Goal: Download file/media

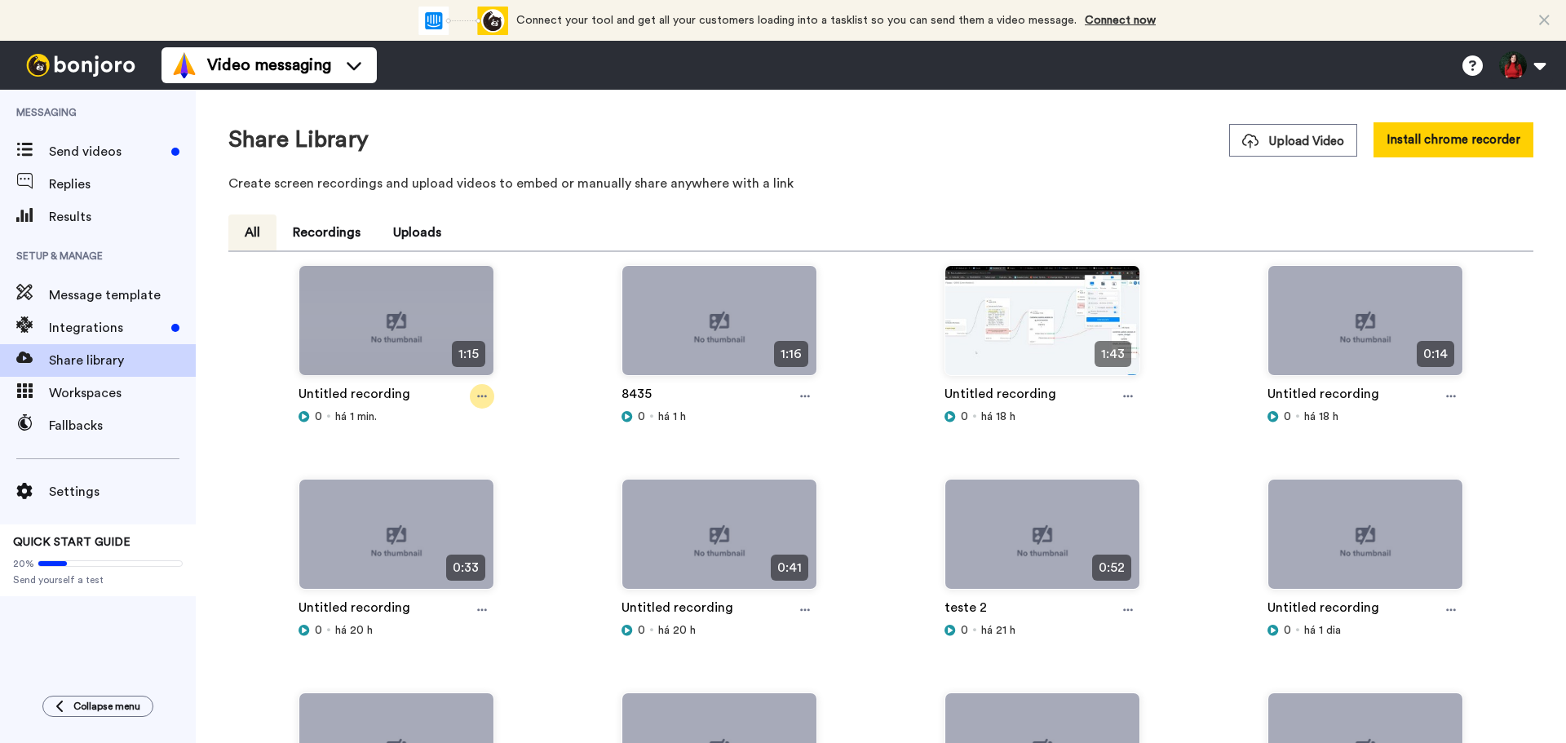
click at [478, 391] on icon at bounding box center [482, 396] width 10 height 11
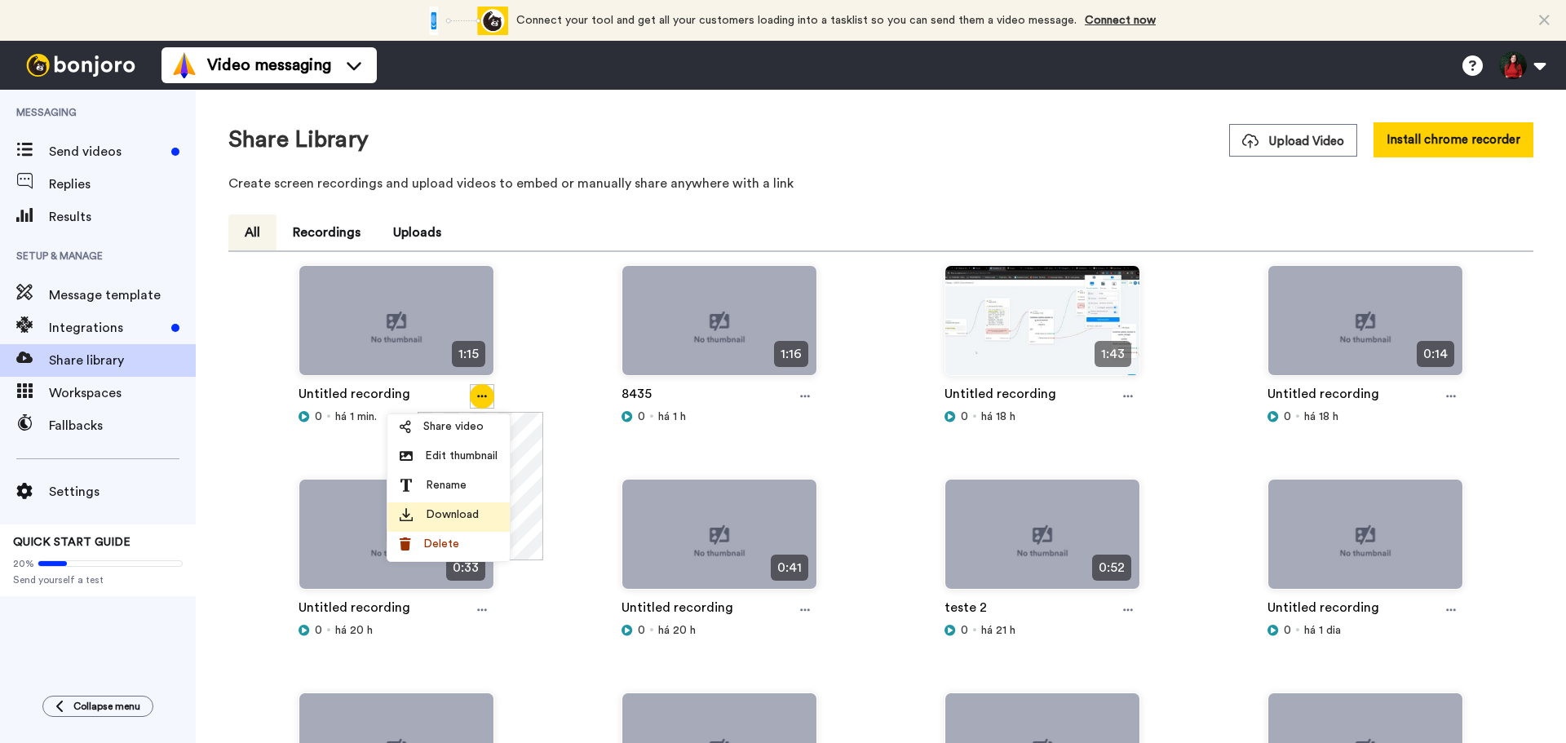
click at [480, 521] on div "Download" at bounding box center [449, 514] width 98 height 16
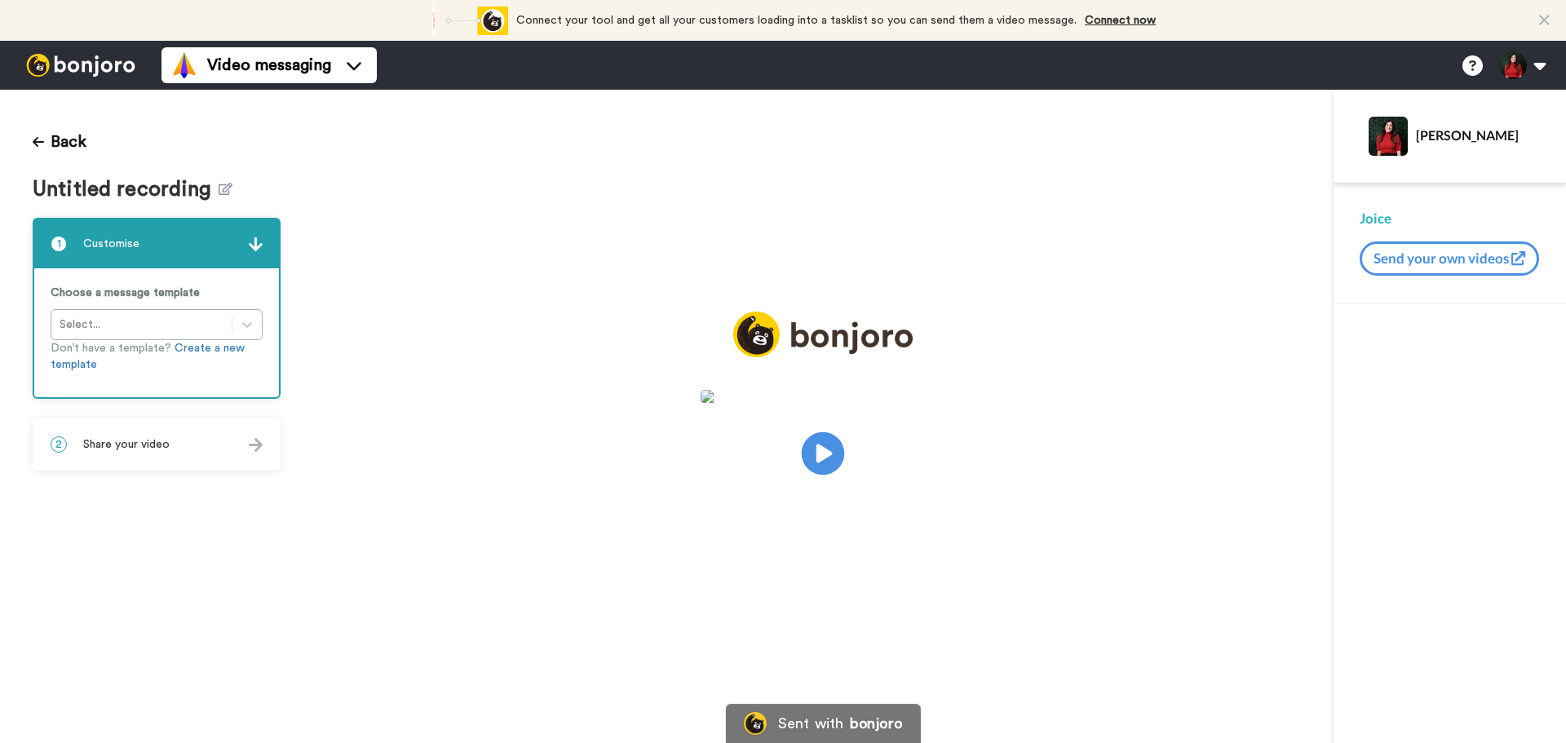
click at [842, 433] on icon "Play/Pause" at bounding box center [823, 453] width 43 height 77
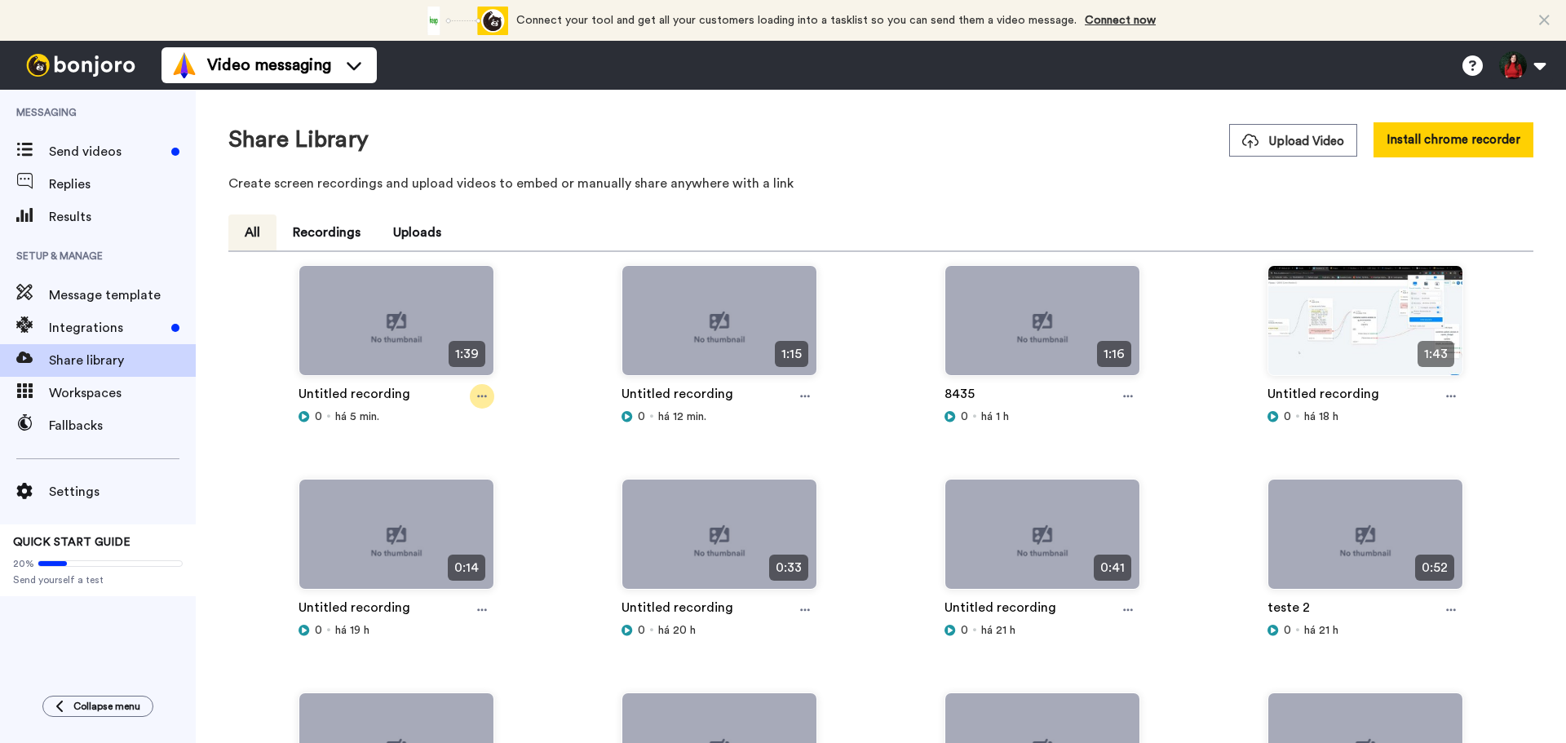
click at [479, 391] on icon at bounding box center [482, 396] width 10 height 11
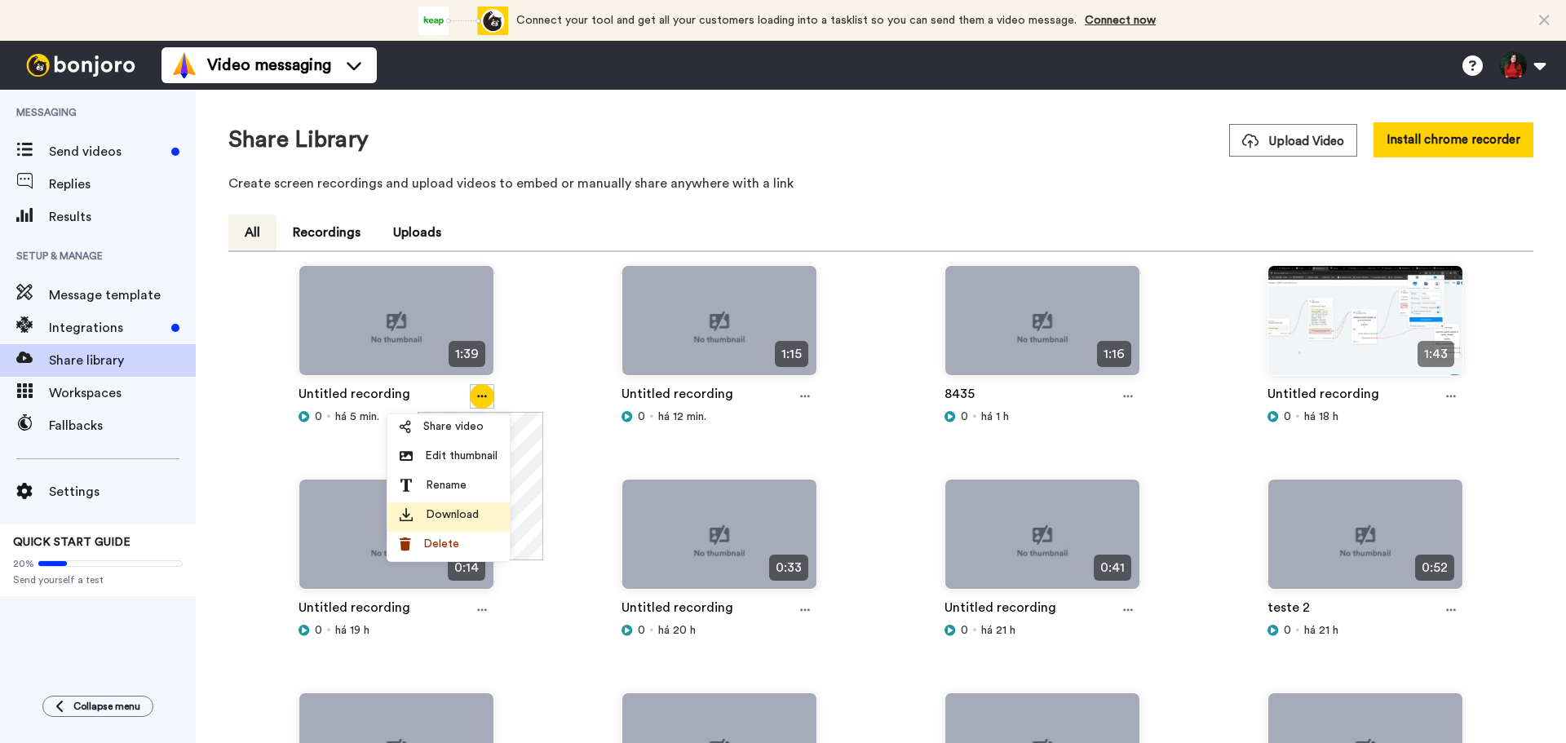
click at [446, 515] on span "Download" at bounding box center [452, 514] width 53 height 16
